Goal: Find specific page/section: Find specific page/section

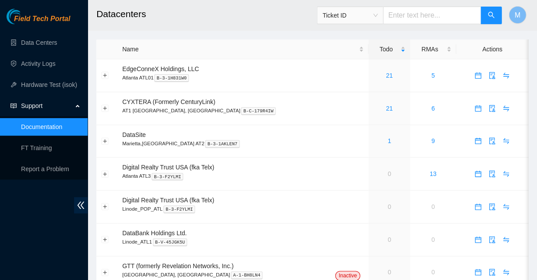
click at [44, 18] on span "Field Tech Portal" at bounding box center [42, 19] width 56 height 8
